Goal: Register for event/course

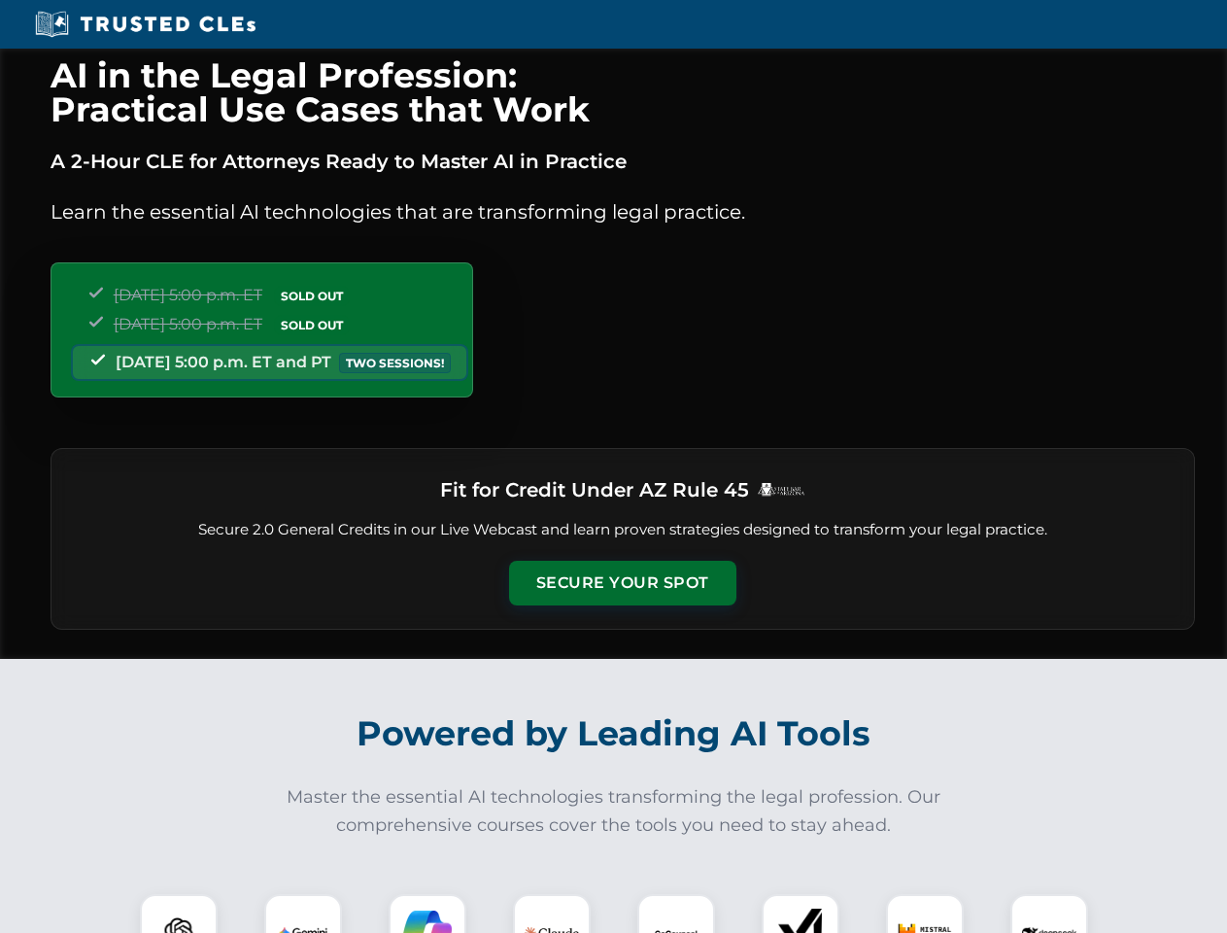
click at [622, 583] on button "Secure Your Spot" at bounding box center [622, 583] width 227 height 45
click at [179, 913] on img at bounding box center [179, 933] width 56 height 56
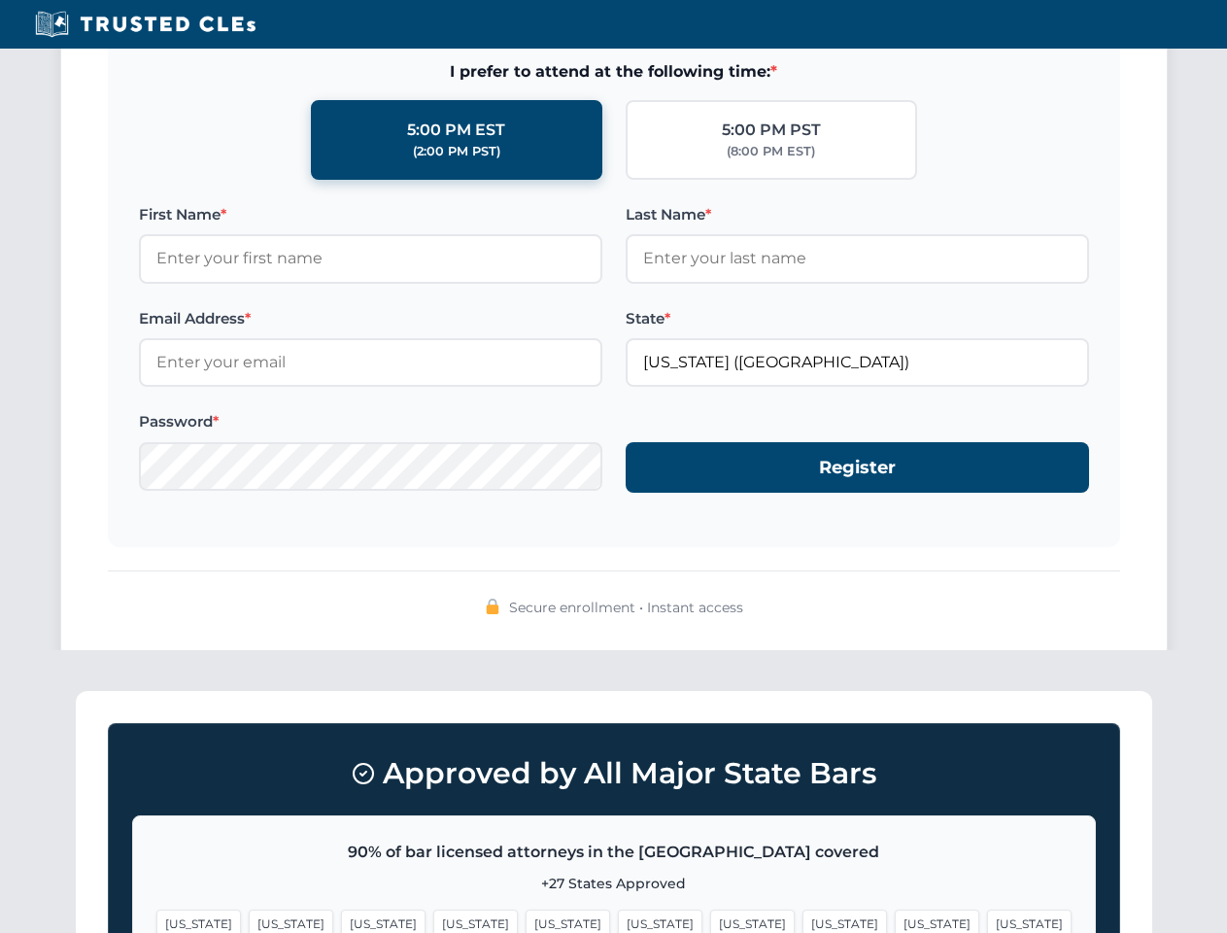
click at [895, 913] on span "[US_STATE]" at bounding box center [937, 924] width 85 height 28
